Goal: Transaction & Acquisition: Download file/media

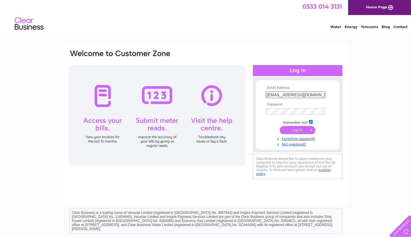
type input "[EMAIL_ADDRESS][DOMAIN_NAME]"
click at [298, 129] on input "submit" at bounding box center [297, 130] width 35 height 8
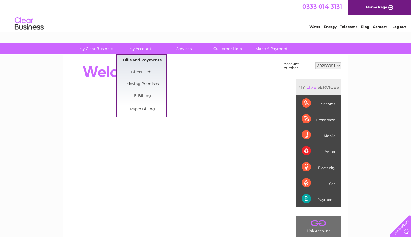
click at [138, 59] on link "Bills and Payments" at bounding box center [143, 61] width 48 height 12
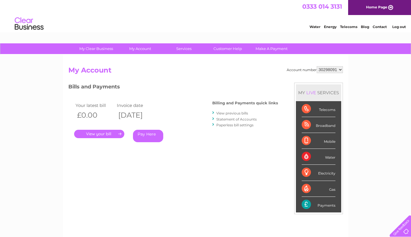
click at [95, 133] on link "." at bounding box center [99, 134] width 50 height 8
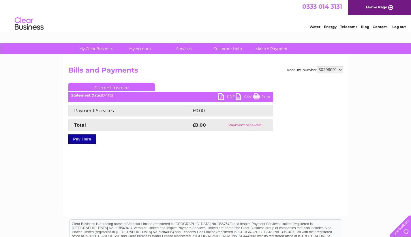
click at [220, 95] on link "PDF" at bounding box center [226, 97] width 17 height 8
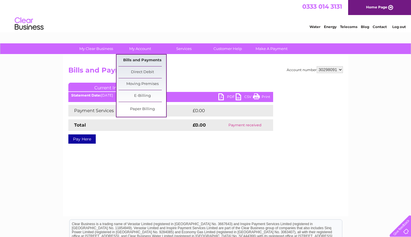
click at [140, 61] on link "Bills and Payments" at bounding box center [143, 61] width 48 height 12
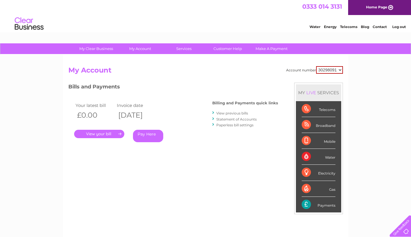
click at [229, 111] on link "View previous bills" at bounding box center [232, 113] width 32 height 4
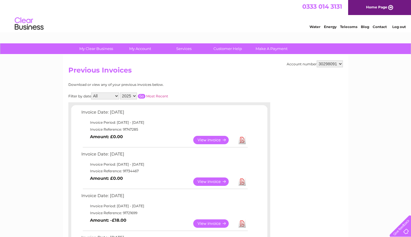
click at [242, 179] on link "Download" at bounding box center [242, 181] width 7 height 8
click at [244, 220] on link "Download" at bounding box center [242, 223] width 7 height 8
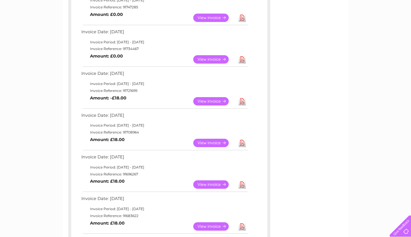
scroll to position [169, 0]
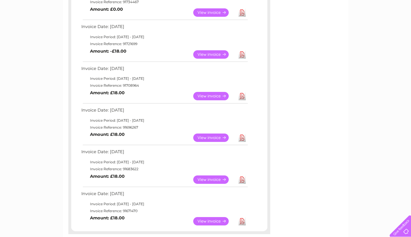
click at [242, 92] on link "Download" at bounding box center [242, 96] width 7 height 8
